Goal: Check status: Check status

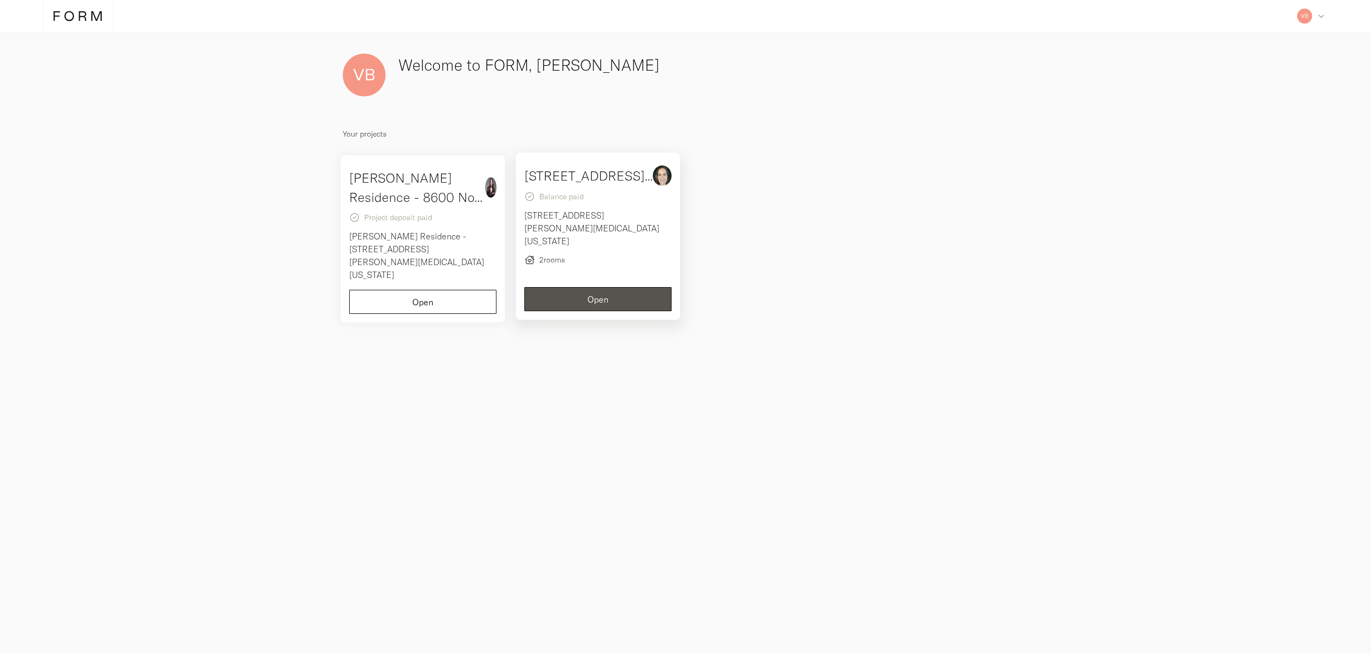
click at [605, 232] on p "[STREET_ADDRESS][PERSON_NAME][MEDICAL_DATA][US_STATE]" at bounding box center [597, 228] width 147 height 39
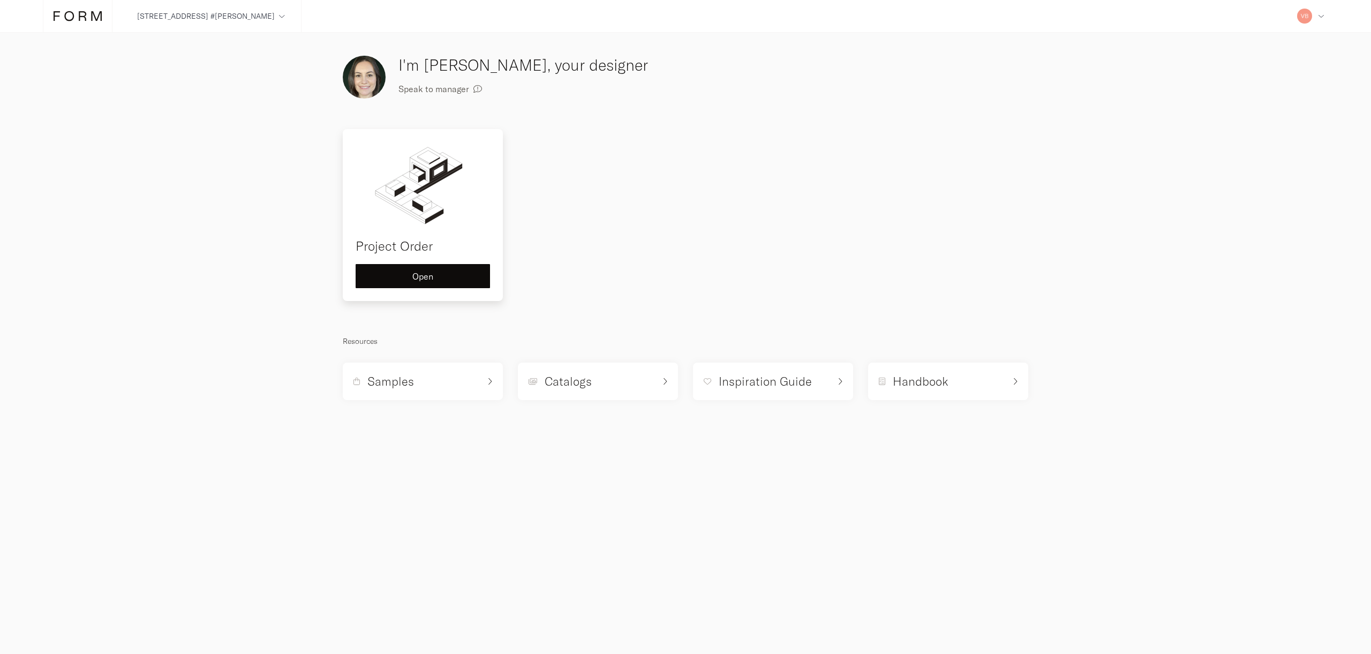
click at [363, 186] on img at bounding box center [423, 185] width 134 height 86
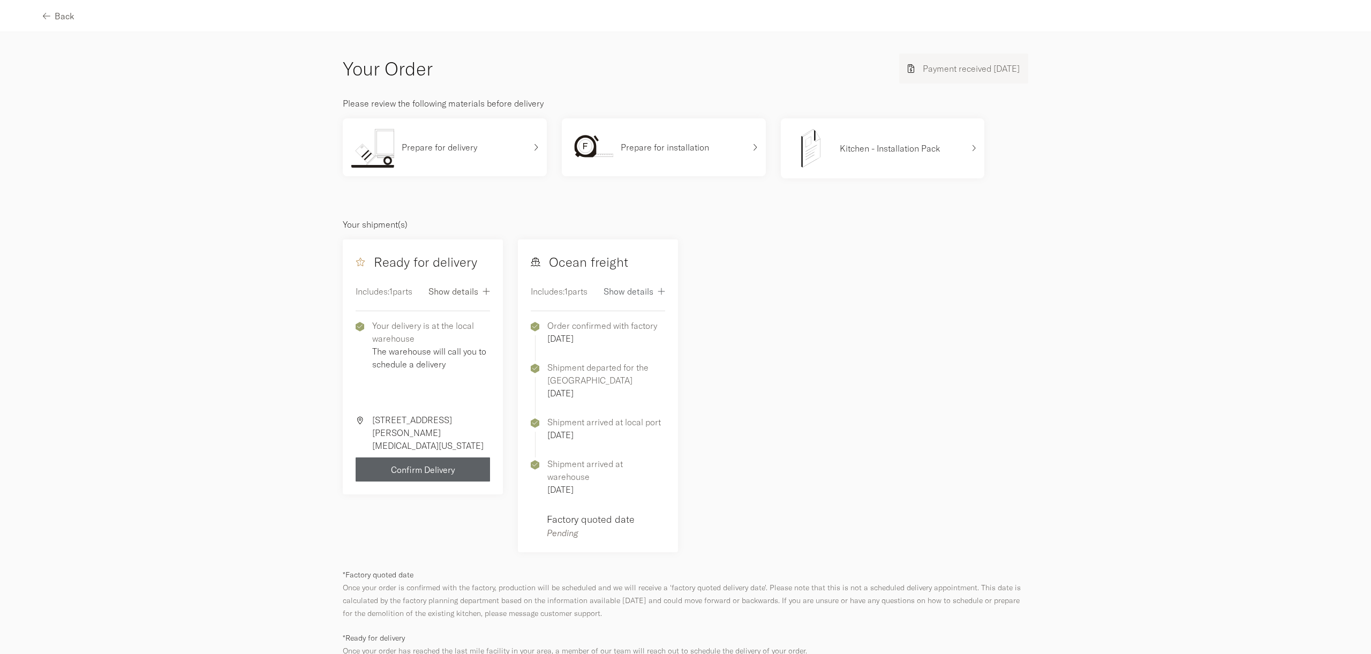
click at [449, 295] on span "Show details" at bounding box center [453, 291] width 50 height 9
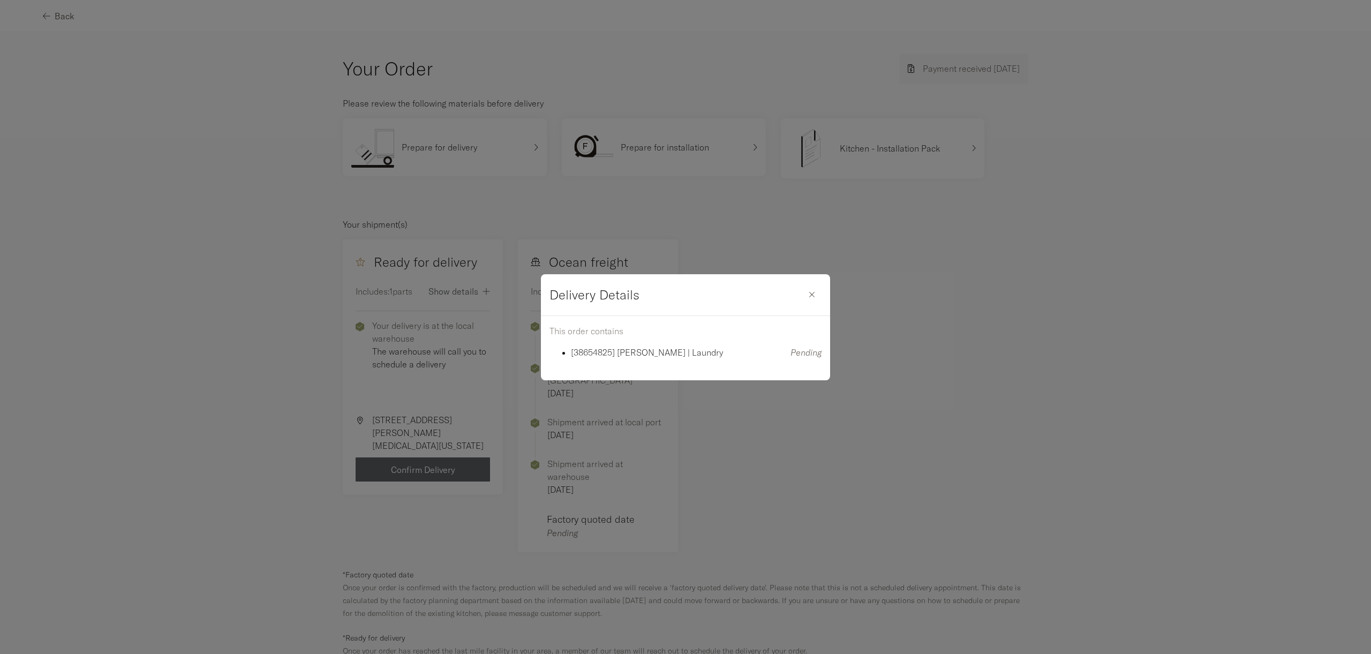
click at [908, 343] on div "Delivery Details This order contains [38654825] [PERSON_NAME] | Laundry Pending" at bounding box center [685, 327] width 1371 height 654
click at [807, 295] on div "button" at bounding box center [811, 294] width 19 height 9
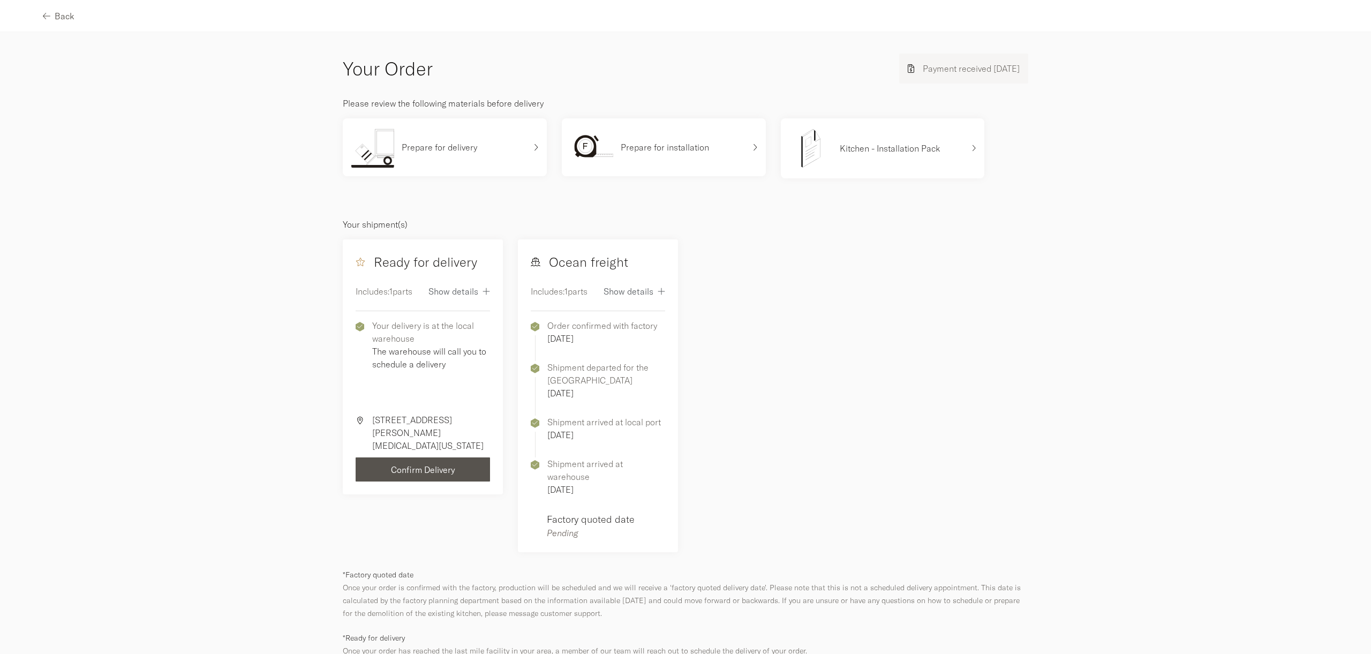
click at [433, 469] on span "Confirm Delivery" at bounding box center [423, 469] width 64 height 9
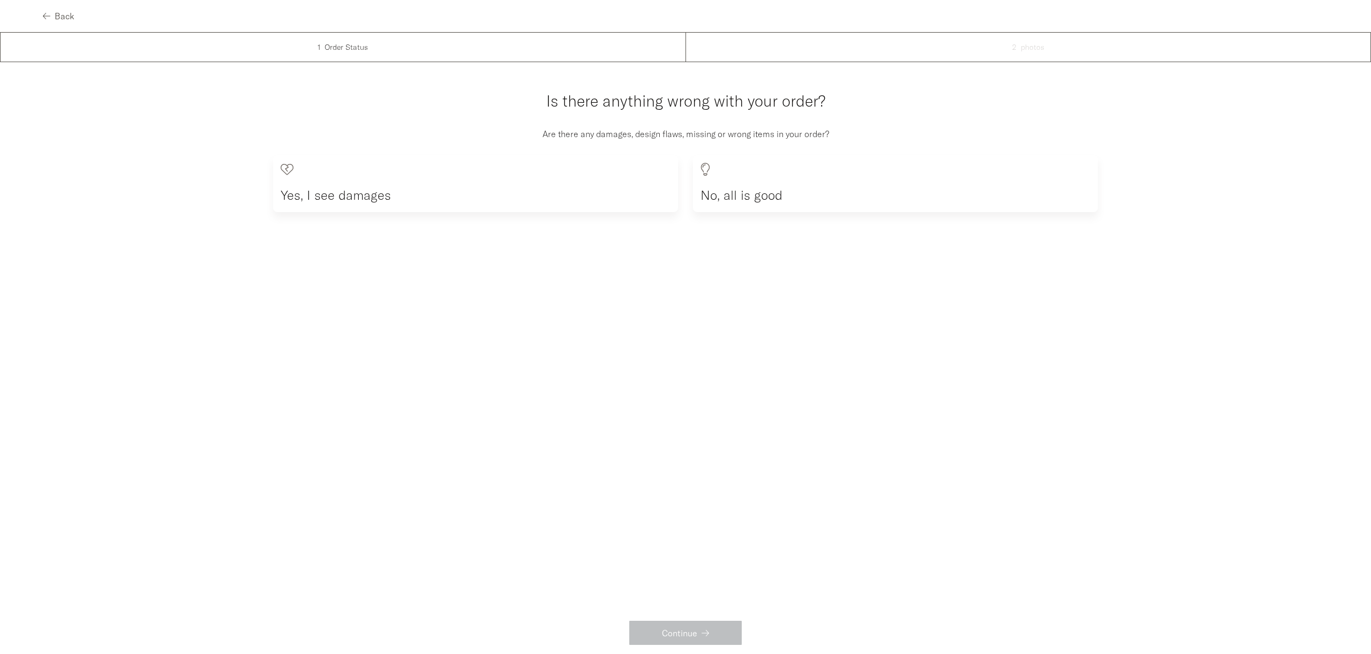
click at [651, 276] on main "Order Status Is there anything wrong with your order? Are there any damages, de…" at bounding box center [685, 341] width 1371 height 556
click at [49, 12] on span "button" at bounding box center [46, 16] width 7 height 9
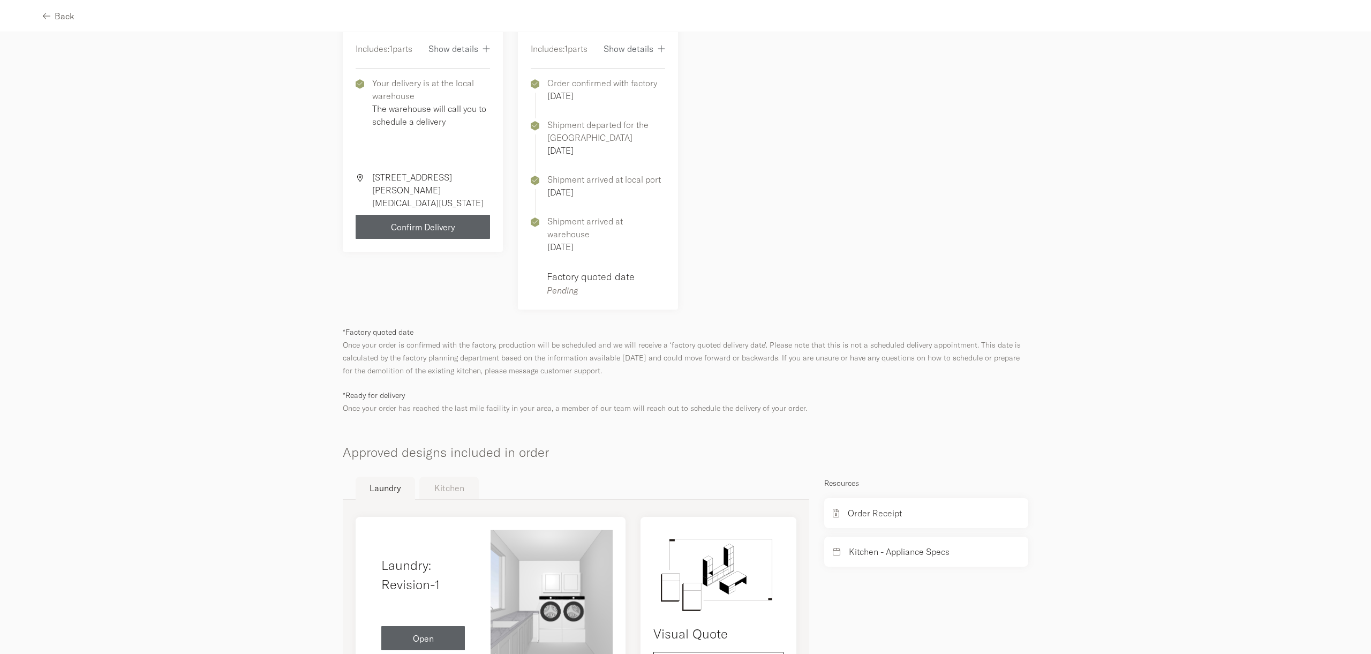
scroll to position [308, 0]
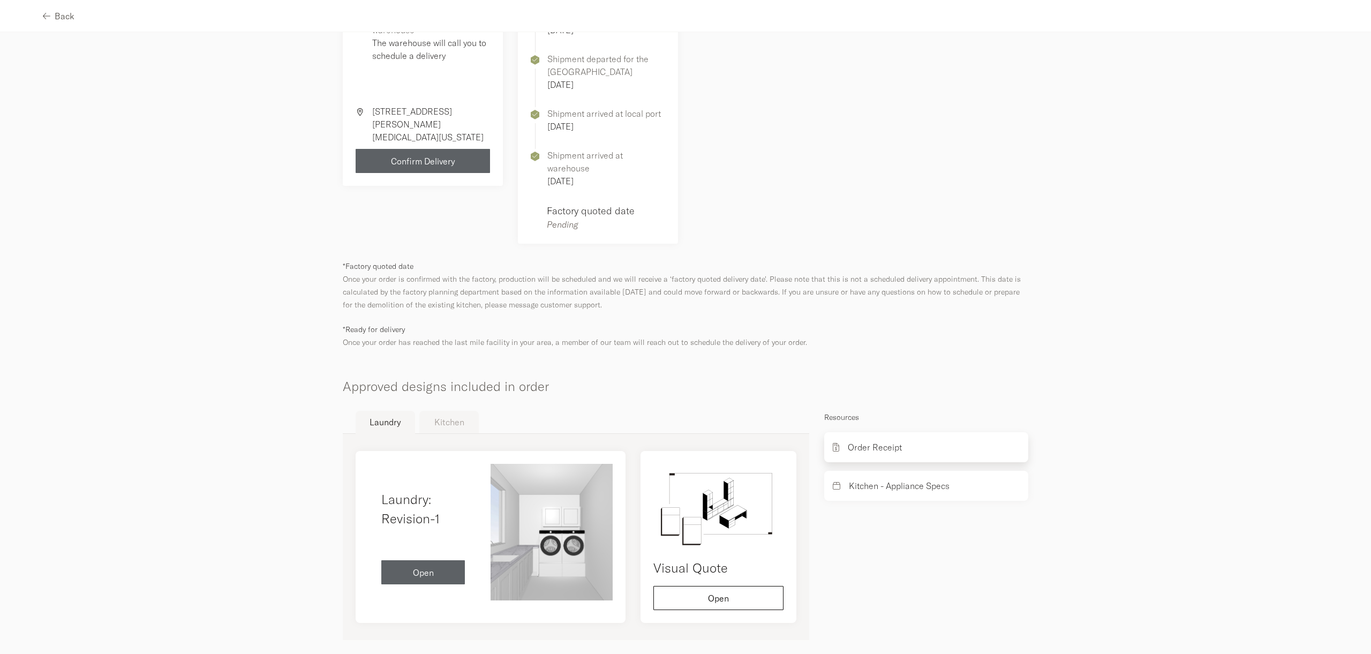
click at [880, 441] on p "Order Receipt" at bounding box center [875, 447] width 54 height 13
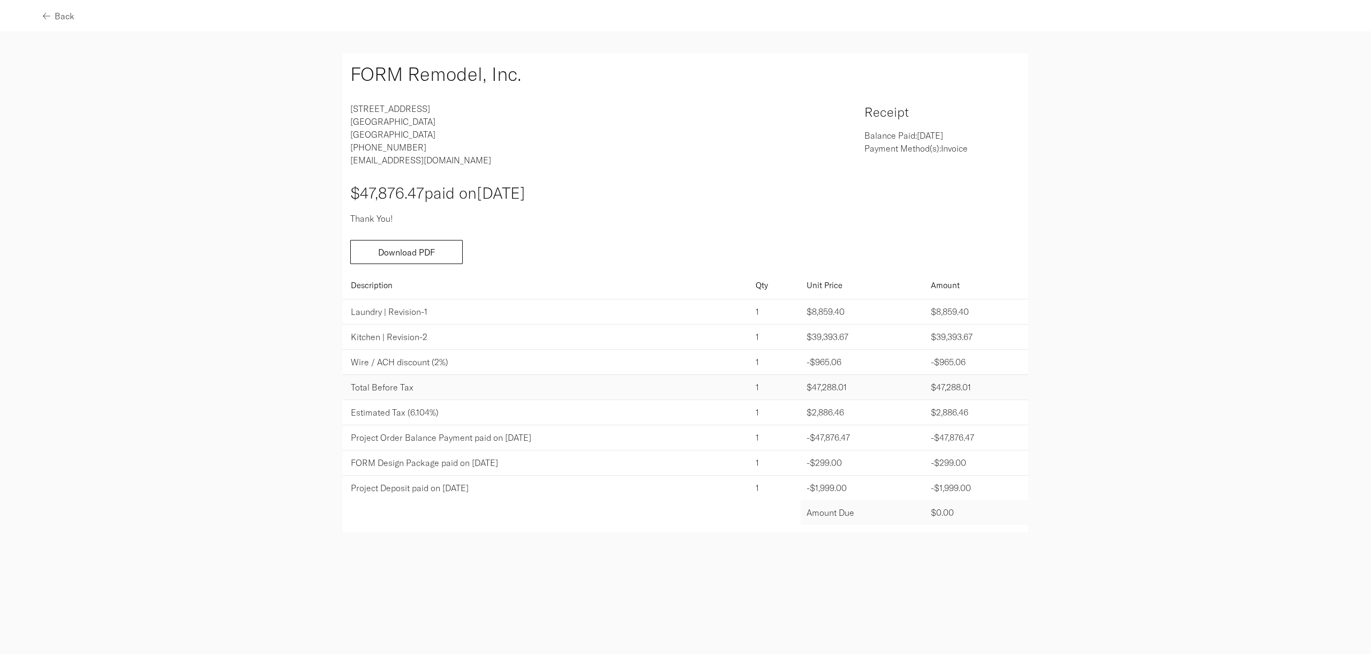
click at [477, 339] on p "Kitchen | Revision-2" at bounding box center [547, 336] width 393 height 13
drag, startPoint x: 430, startPoint y: 338, endPoint x: 417, endPoint y: 340, distance: 12.4
click at [430, 338] on p "Kitchen | Revision-2" at bounding box center [547, 336] width 393 height 13
click at [397, 341] on p "Kitchen | Revision-2" at bounding box center [547, 336] width 393 height 13
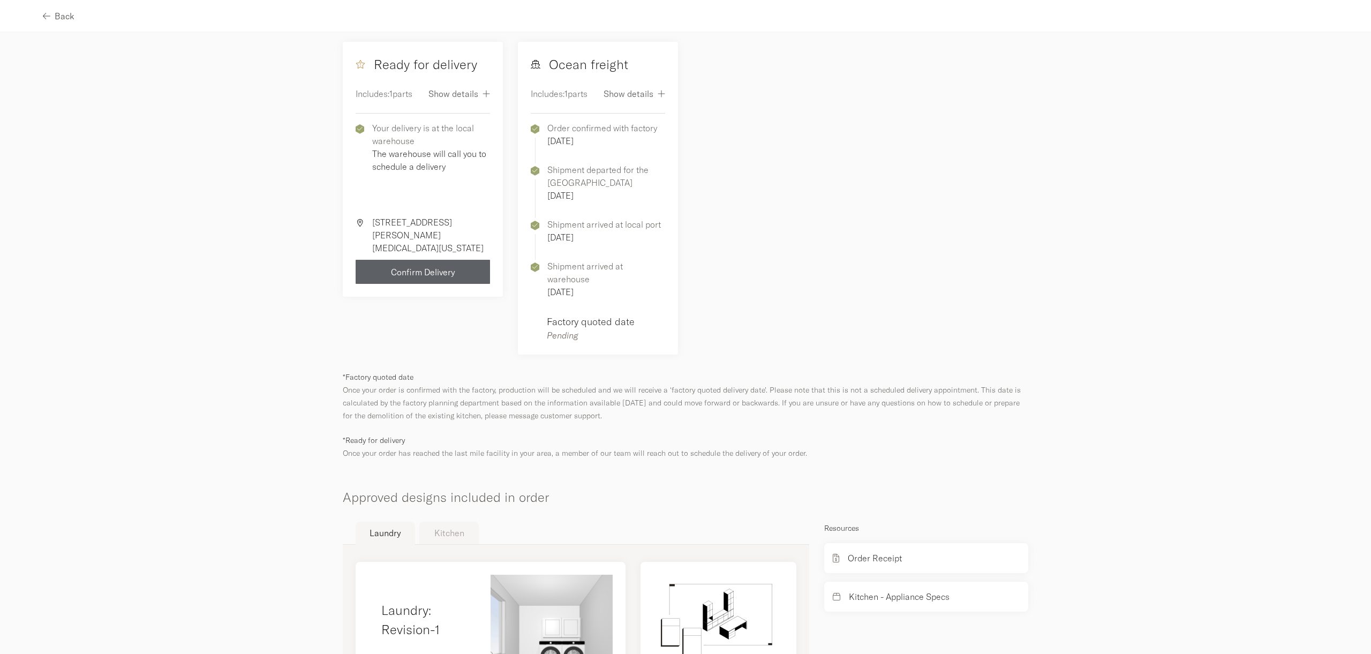
scroll to position [308, 0]
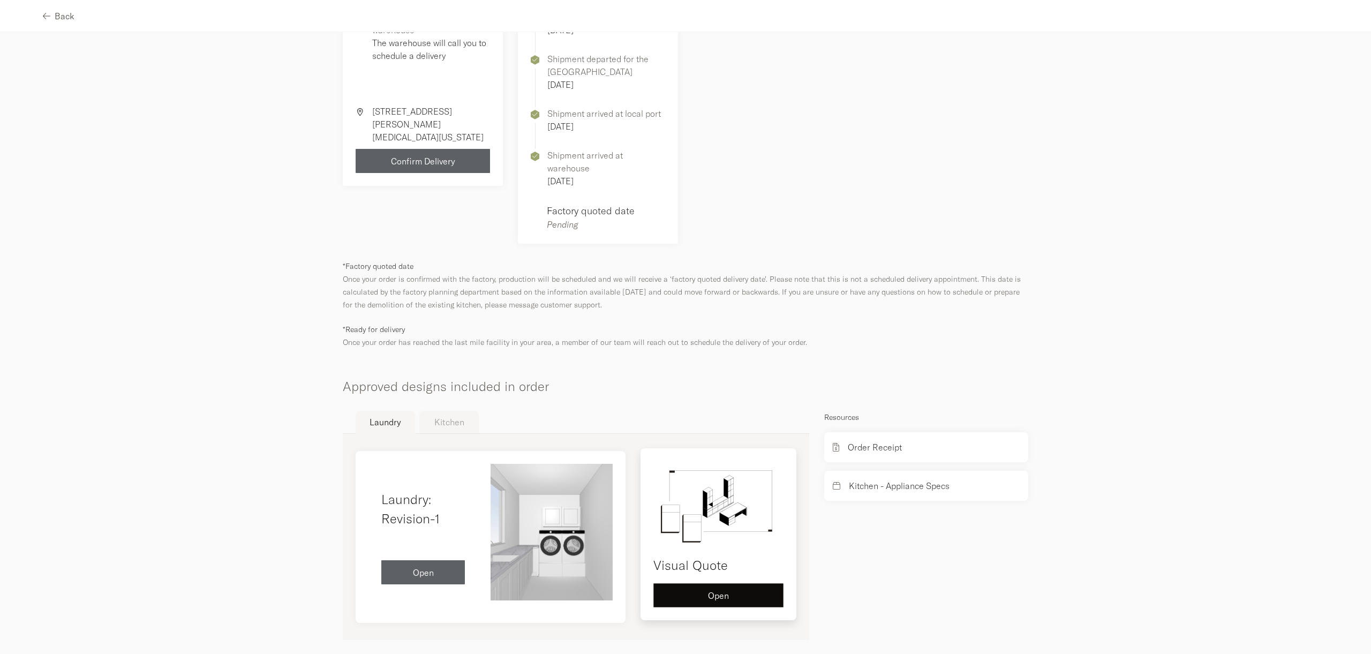
click at [735, 589] on button "Open" at bounding box center [718, 595] width 130 height 24
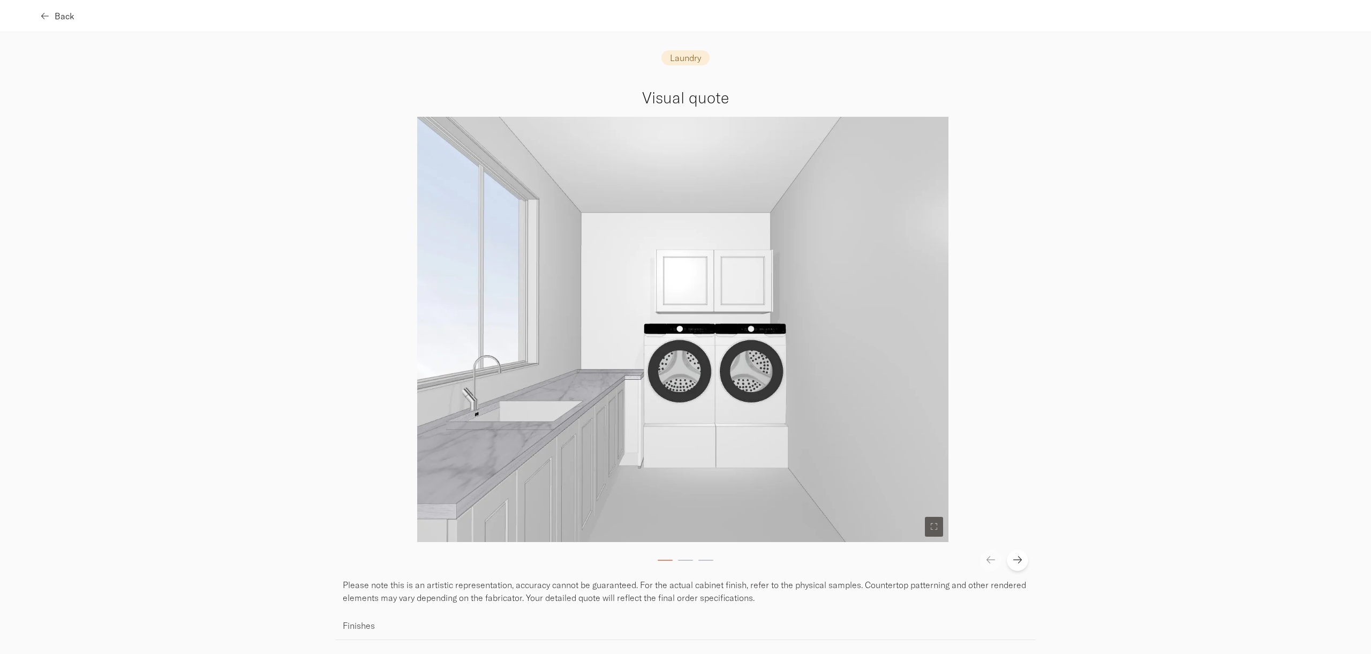
click at [55, 18] on span "Back" at bounding box center [65, 16] width 20 height 9
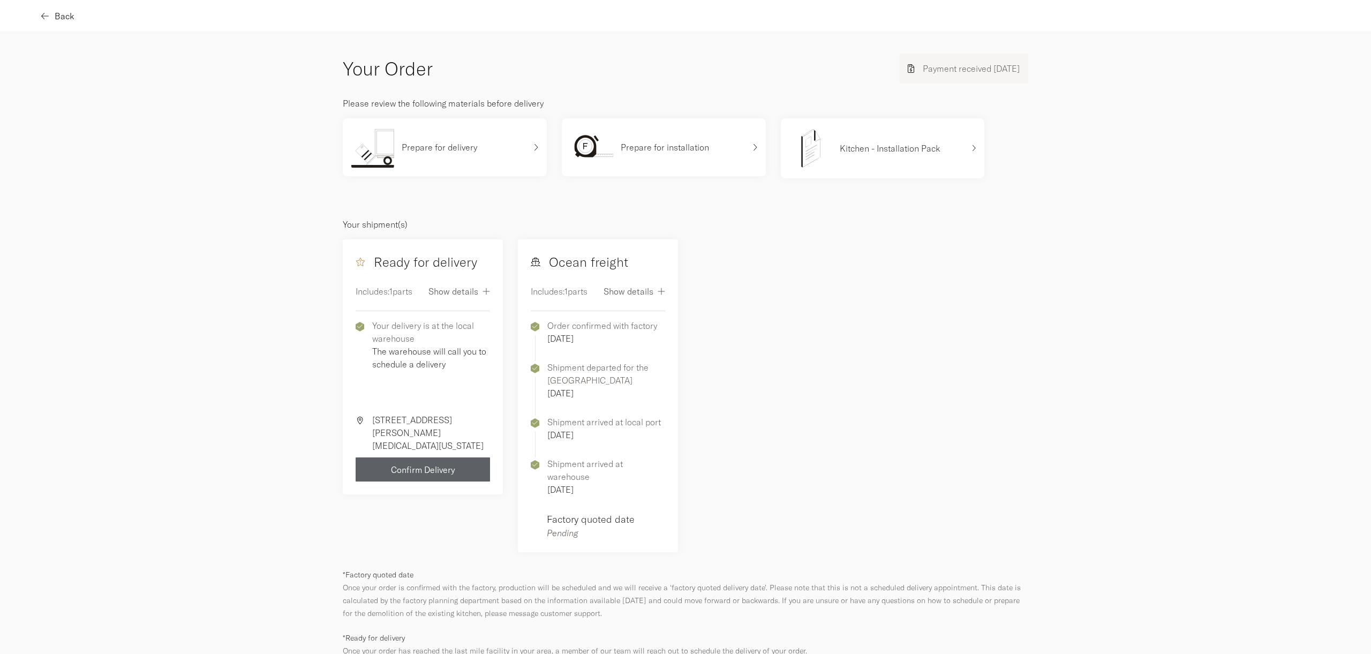
click at [55, 17] on span "Back" at bounding box center [65, 16] width 20 height 9
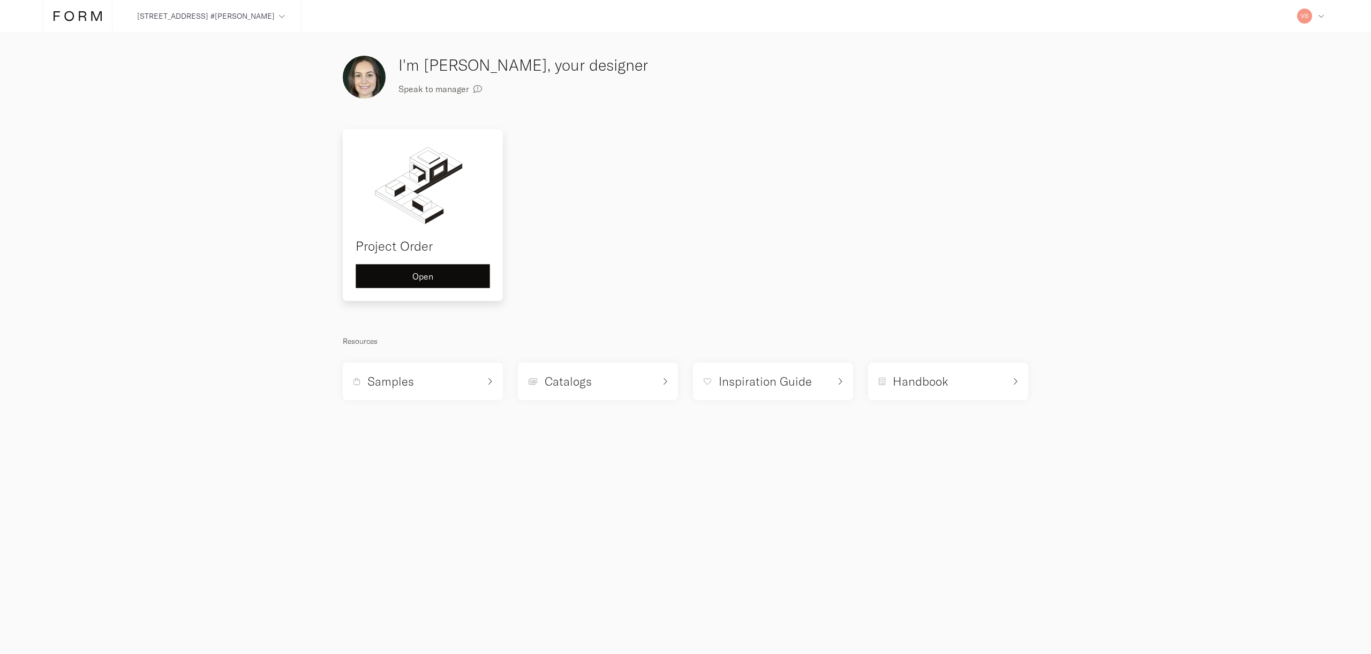
click at [441, 287] on button "Open" at bounding box center [423, 276] width 134 height 24
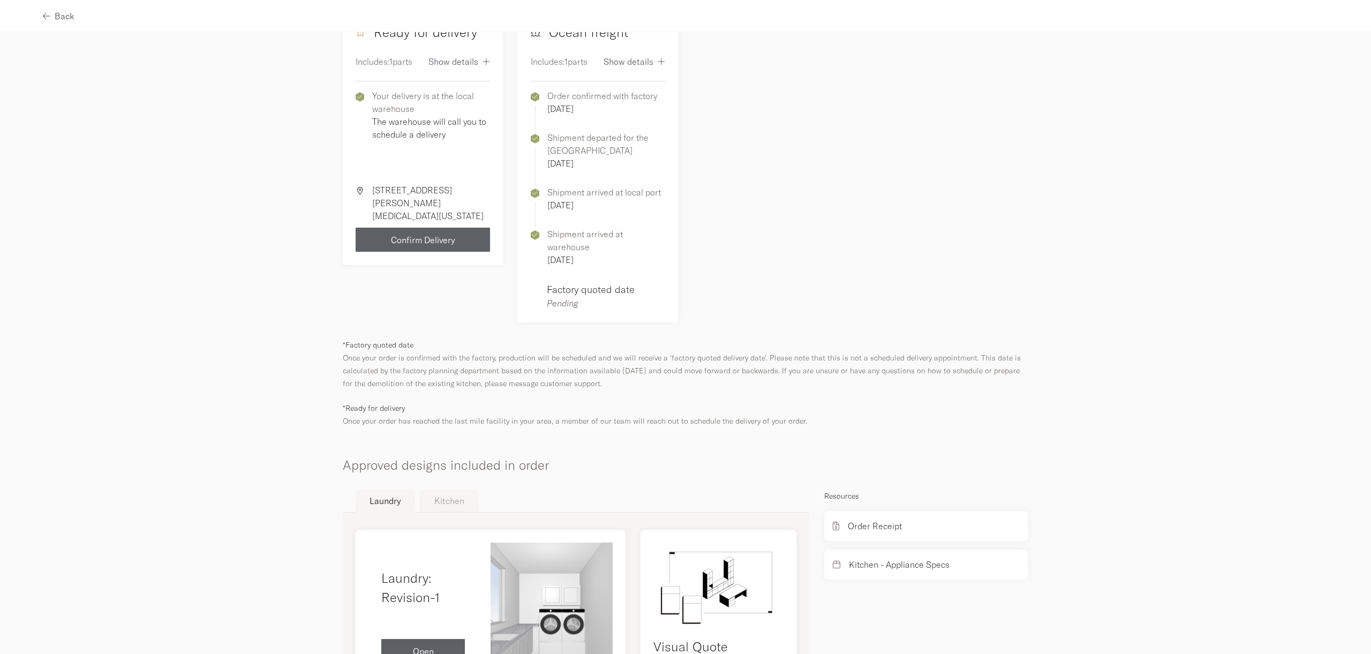
scroll to position [308, 0]
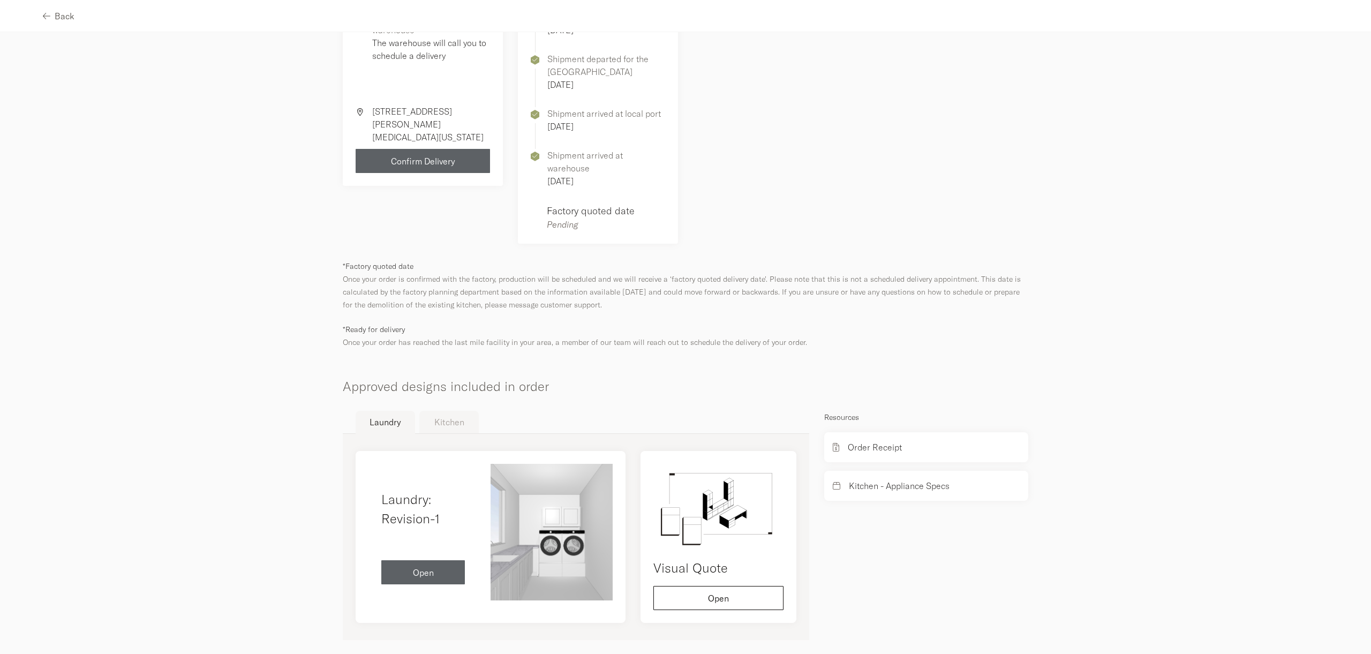
click at [445, 411] on button "Kitchen" at bounding box center [448, 422] width 59 height 22
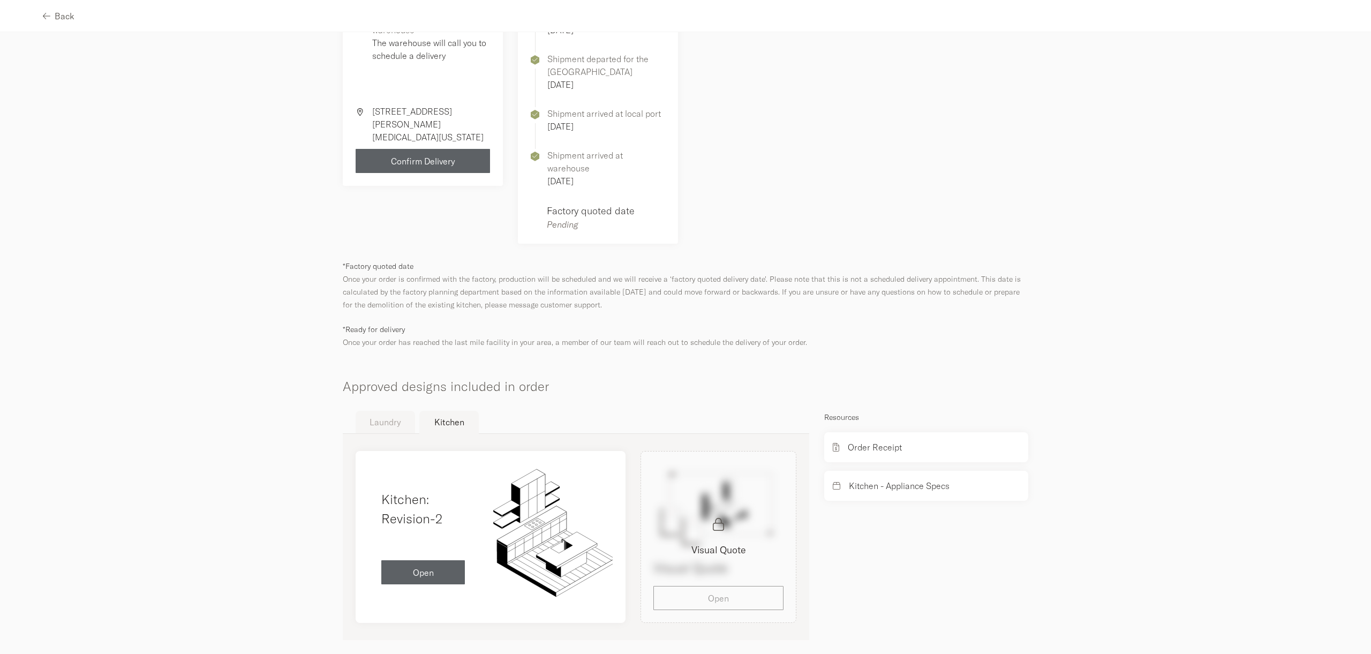
click at [713, 582] on div "Visual Quote Visual Quote Open" at bounding box center [718, 537] width 171 height 172
click at [413, 558] on button "Open" at bounding box center [423, 570] width 84 height 24
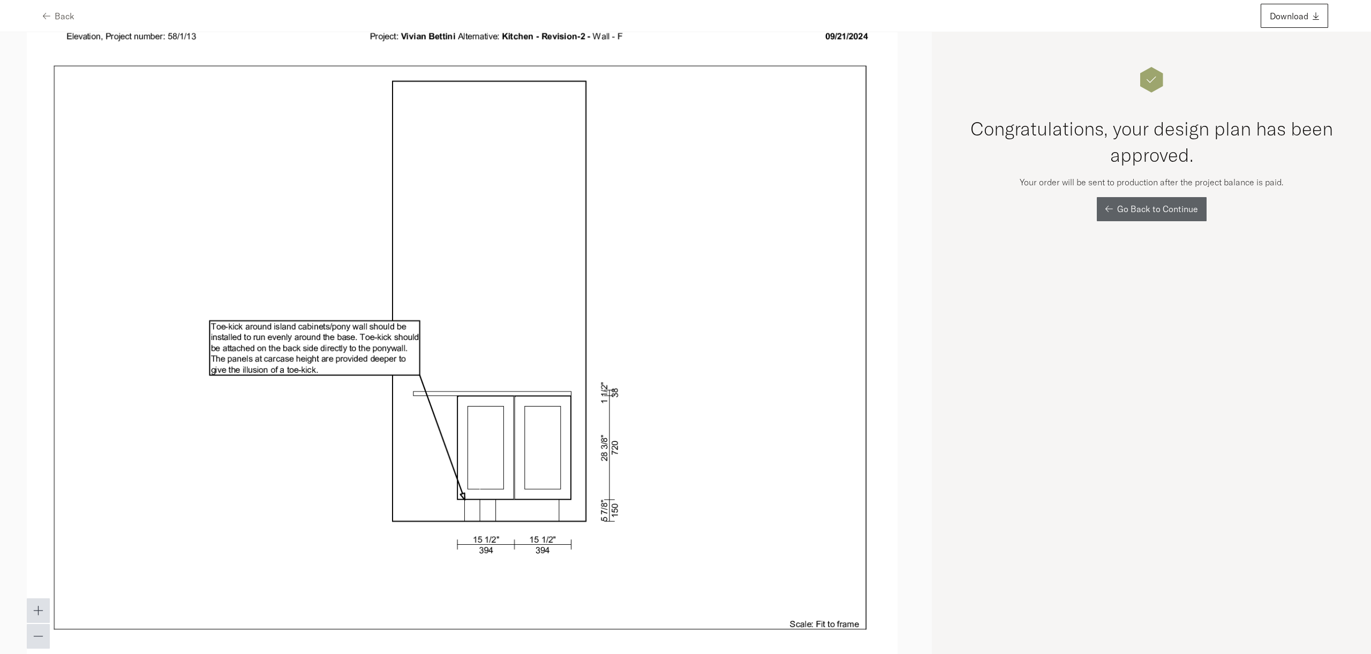
scroll to position [7811, 0]
